Goal: Information Seeking & Learning: Compare options

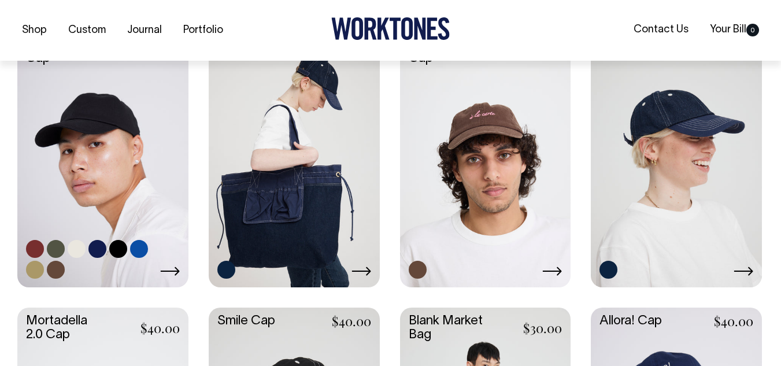
scroll to position [317, 0]
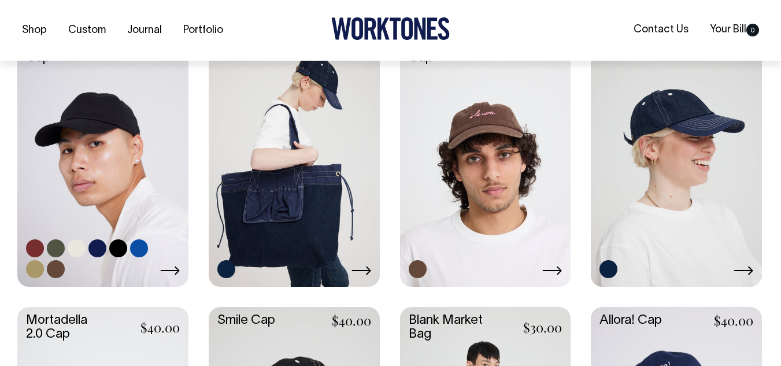
click at [56, 248] on link at bounding box center [56, 248] width 18 height 18
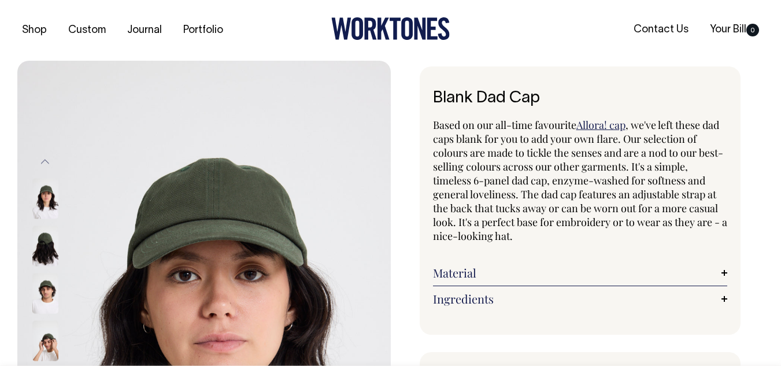
radio input "true"
select select "Olive"
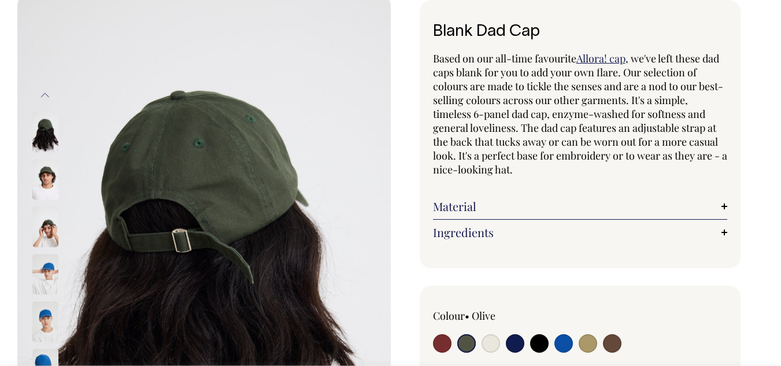
scroll to position [67, 0]
click at [46, 181] on img at bounding box center [45, 178] width 26 height 40
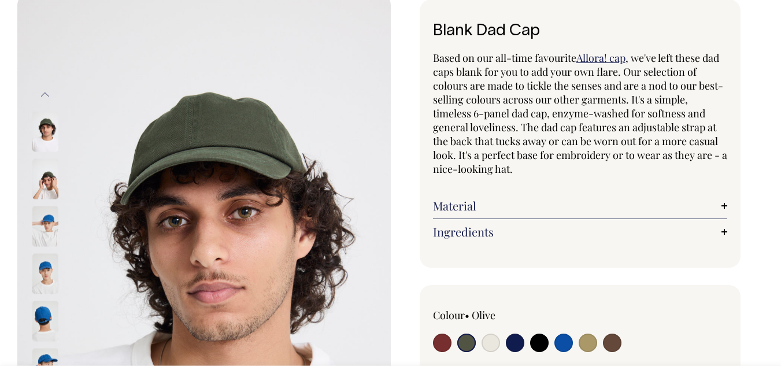
click at [43, 233] on img at bounding box center [45, 226] width 26 height 40
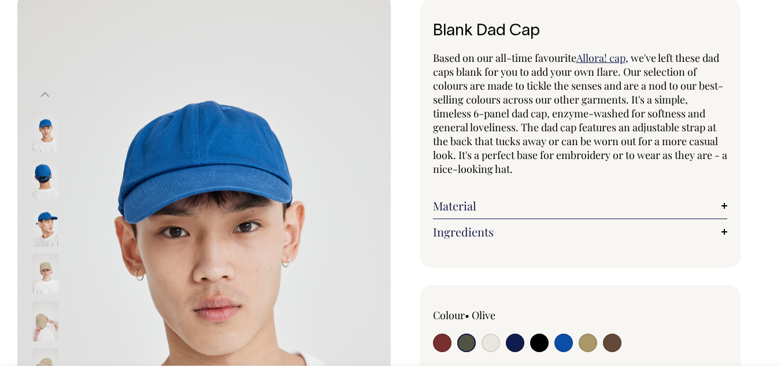
click at [38, 270] on img at bounding box center [45, 273] width 26 height 40
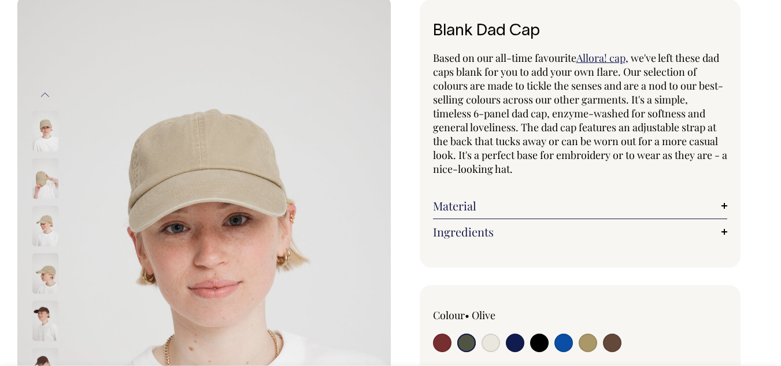
click at [492, 347] on input "radio" at bounding box center [490, 342] width 18 height 18
radio input "true"
select select "Natural"
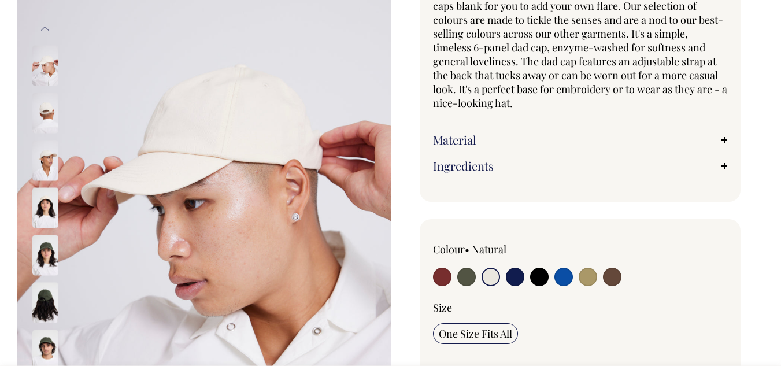
scroll to position [133, 0]
click at [466, 282] on input "radio" at bounding box center [466, 276] width 18 height 18
radio input "true"
select select "Olive"
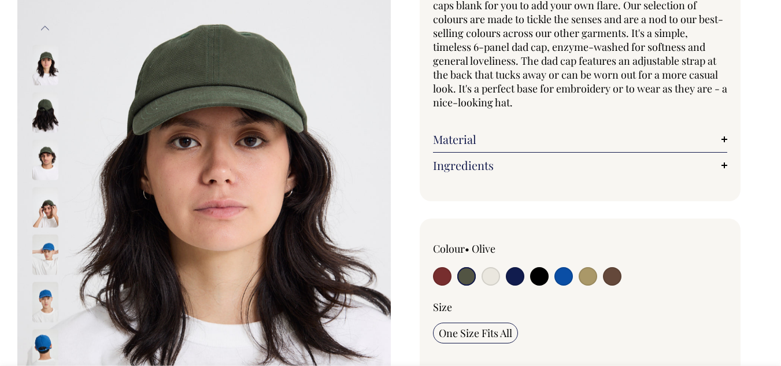
click at [486, 284] on input "radio" at bounding box center [490, 276] width 18 height 18
radio input "true"
select select "Natural"
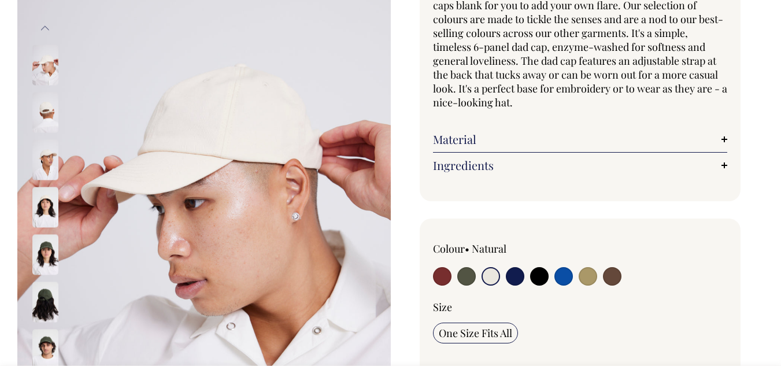
click at [514, 277] on input "radio" at bounding box center [515, 276] width 18 height 18
radio input "true"
select select "Dark Navy"
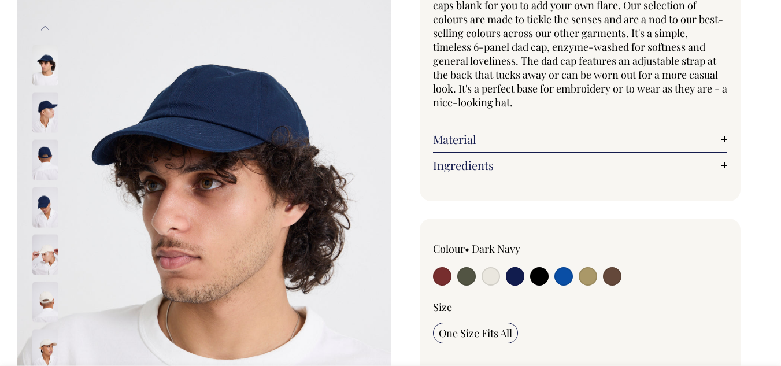
click at [544, 279] on input "radio" at bounding box center [539, 276] width 18 height 18
radio input "true"
select select "Black"
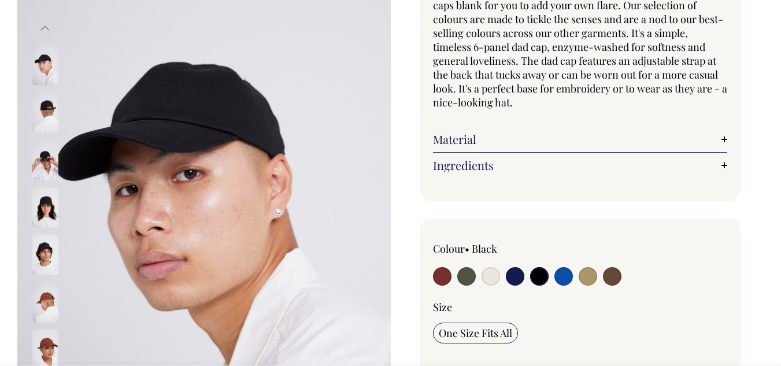
click at [570, 278] on input "radio" at bounding box center [563, 276] width 18 height 18
radio input "true"
select select "Worker Blue"
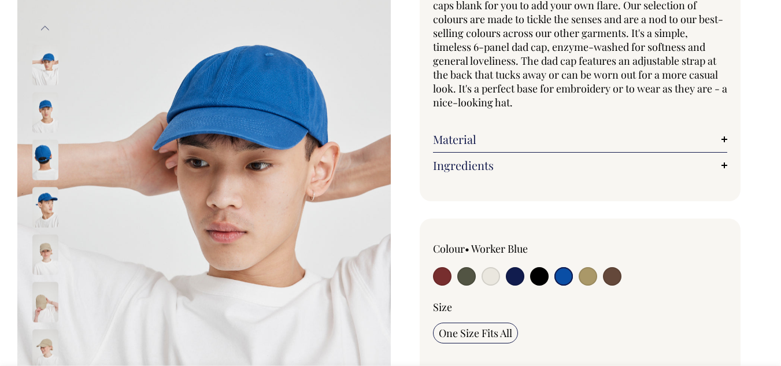
click at [591, 279] on input "radio" at bounding box center [587, 276] width 18 height 18
radio input "true"
select select "Washed Khaki"
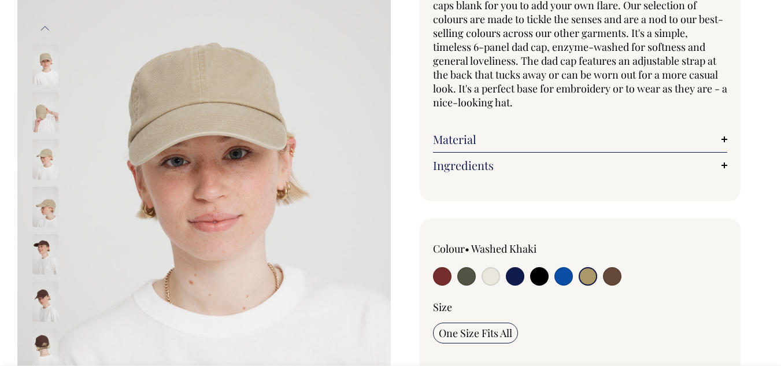
click at [615, 280] on input "radio" at bounding box center [612, 276] width 18 height 18
radio input "true"
select select "Espresso"
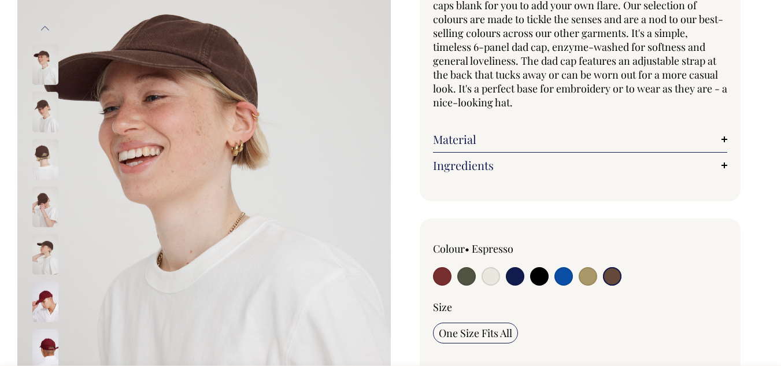
click at [588, 283] on input "radio" at bounding box center [587, 276] width 18 height 18
radio input "true"
select select "Washed Khaki"
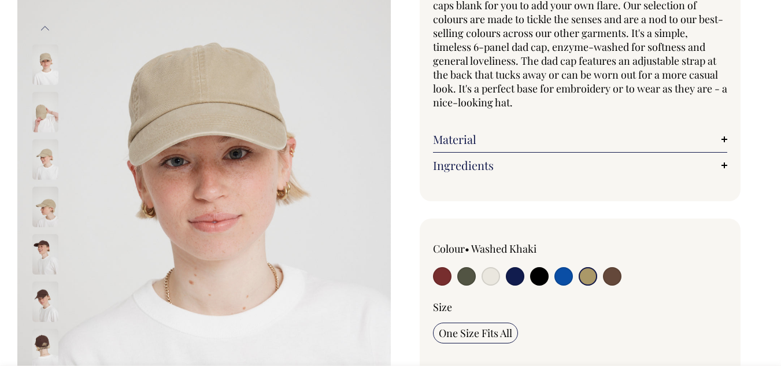
click at [558, 280] on input "radio" at bounding box center [563, 276] width 18 height 18
radio input "true"
select select "Worker Blue"
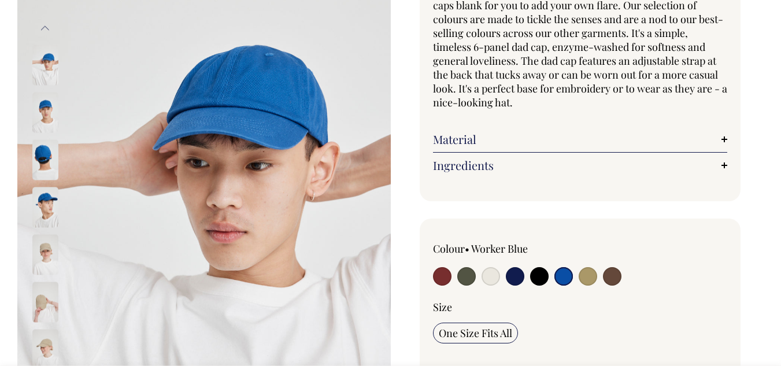
click at [542, 279] on input "radio" at bounding box center [539, 276] width 18 height 18
radio input "true"
select select "Black"
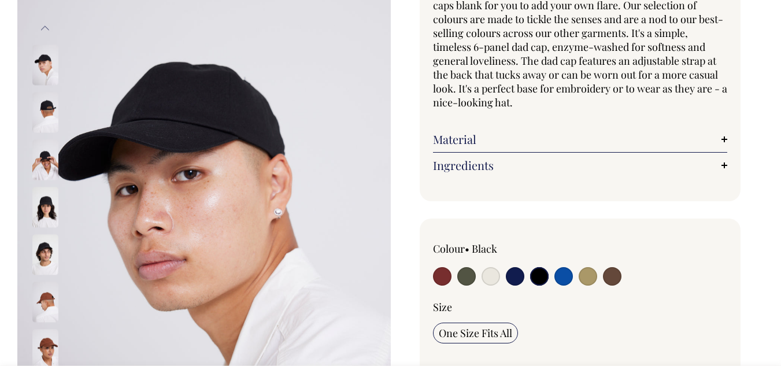
click at [518, 279] on input "radio" at bounding box center [515, 276] width 18 height 18
radio input "true"
select select "Dark Navy"
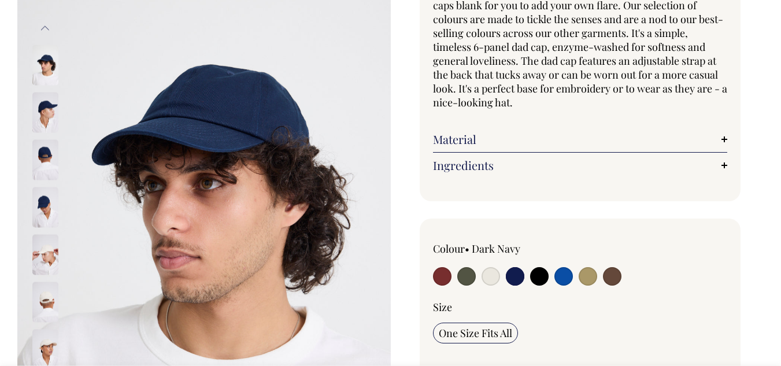
click at [493, 280] on input "radio" at bounding box center [490, 276] width 18 height 18
radio input "true"
select select "Natural"
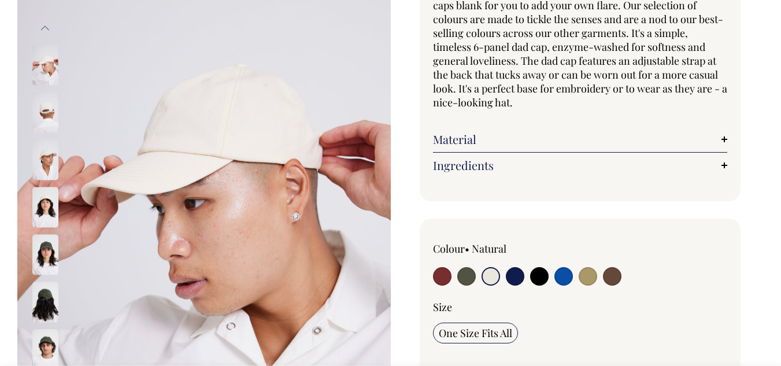
click at [462, 283] on input "radio" at bounding box center [466, 276] width 18 height 18
radio input "true"
select select "Olive"
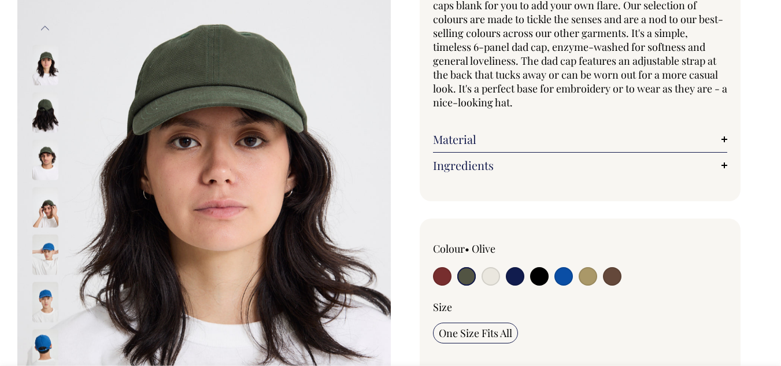
click at [445, 281] on input "radio" at bounding box center [442, 276] width 18 height 18
radio input "true"
select select "Burgundy"
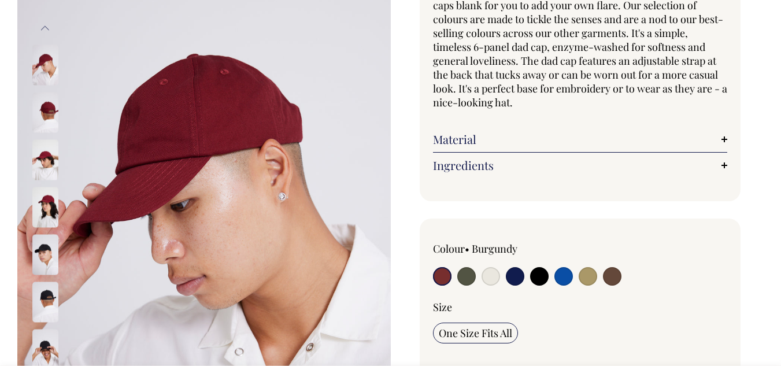
click at [466, 277] on input "radio" at bounding box center [466, 276] width 18 height 18
radio input "true"
select select "Olive"
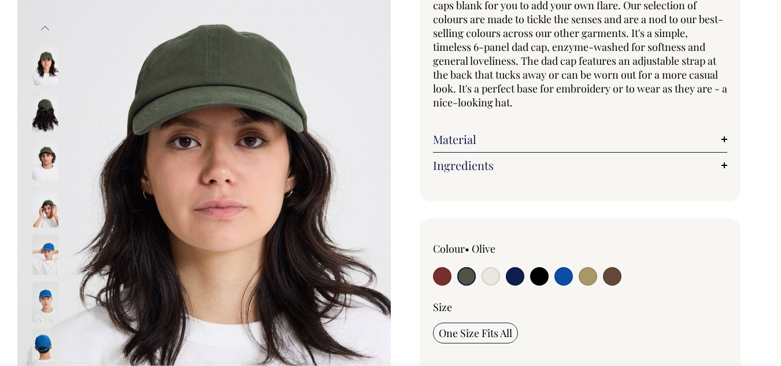
click at [490, 276] on input "radio" at bounding box center [490, 276] width 18 height 18
radio input "true"
select select "Natural"
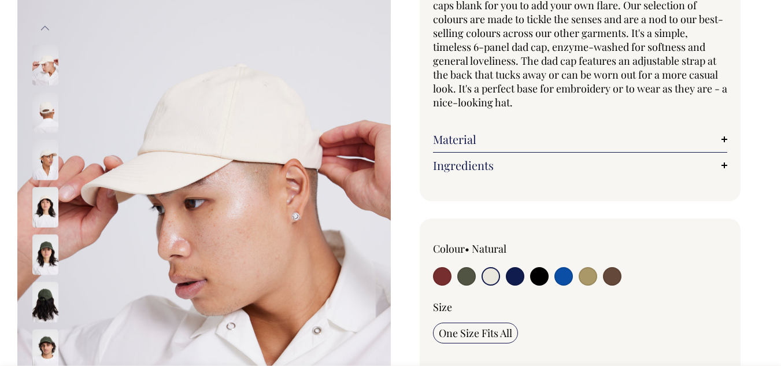
click at [514, 275] on input "radio" at bounding box center [515, 276] width 18 height 18
radio input "true"
select select "Dark Navy"
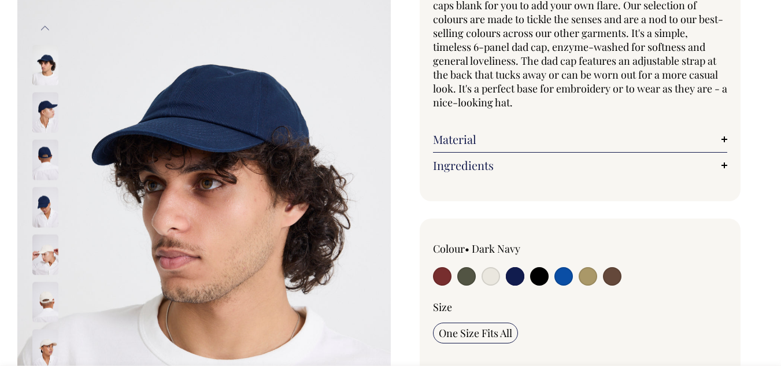
click at [536, 278] on input "radio" at bounding box center [539, 276] width 18 height 18
radio input "true"
select select "Black"
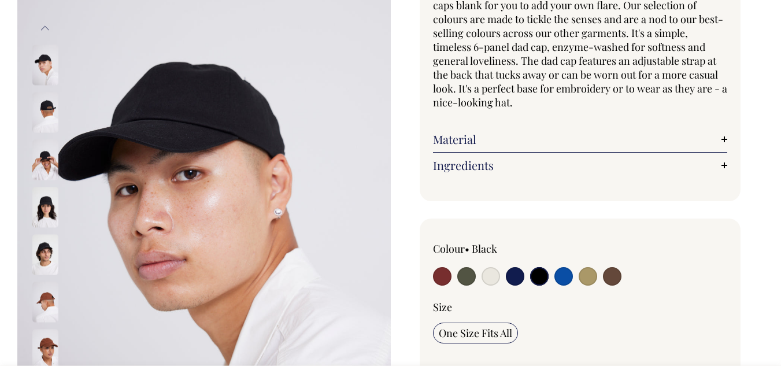
click at [569, 283] on input "radio" at bounding box center [563, 276] width 18 height 18
radio input "true"
select select "Worker Blue"
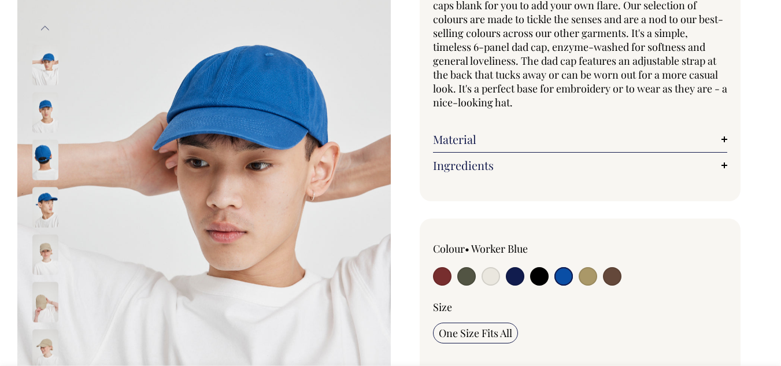
click at [589, 276] on input "radio" at bounding box center [587, 276] width 18 height 18
radio input "true"
select select "Washed Khaki"
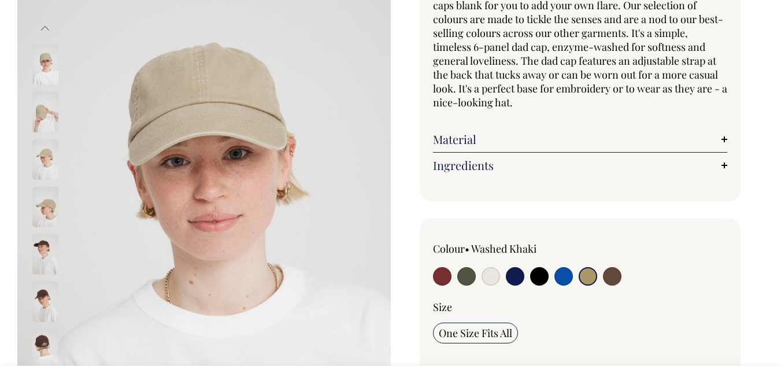
click at [567, 276] on input "radio" at bounding box center [563, 276] width 18 height 18
radio input "true"
select select "Worker Blue"
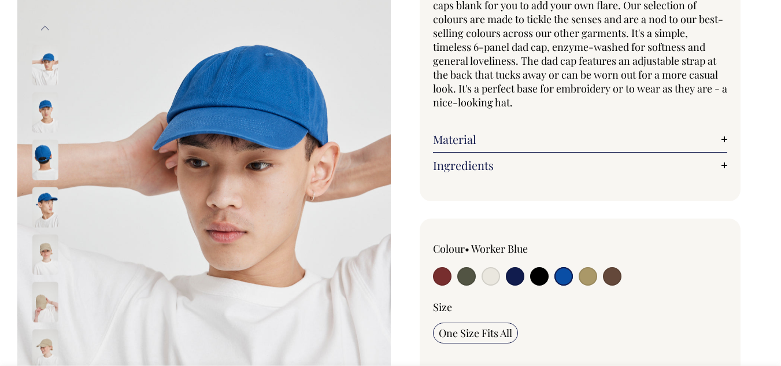
click at [517, 276] on input "radio" at bounding box center [515, 276] width 18 height 18
radio input "true"
select select "Dark Navy"
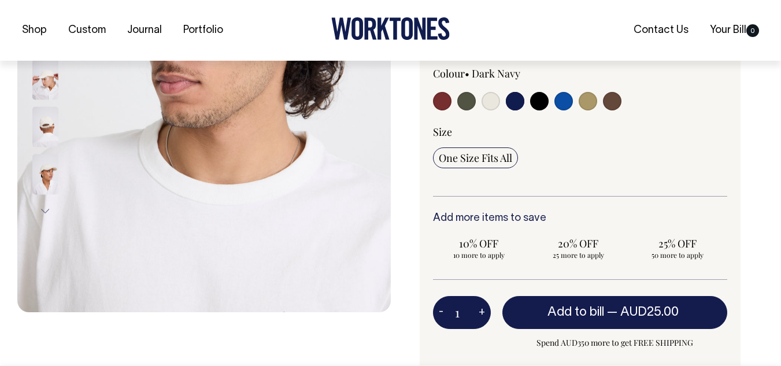
scroll to position [309, 0]
